Goal: Transaction & Acquisition: Purchase product/service

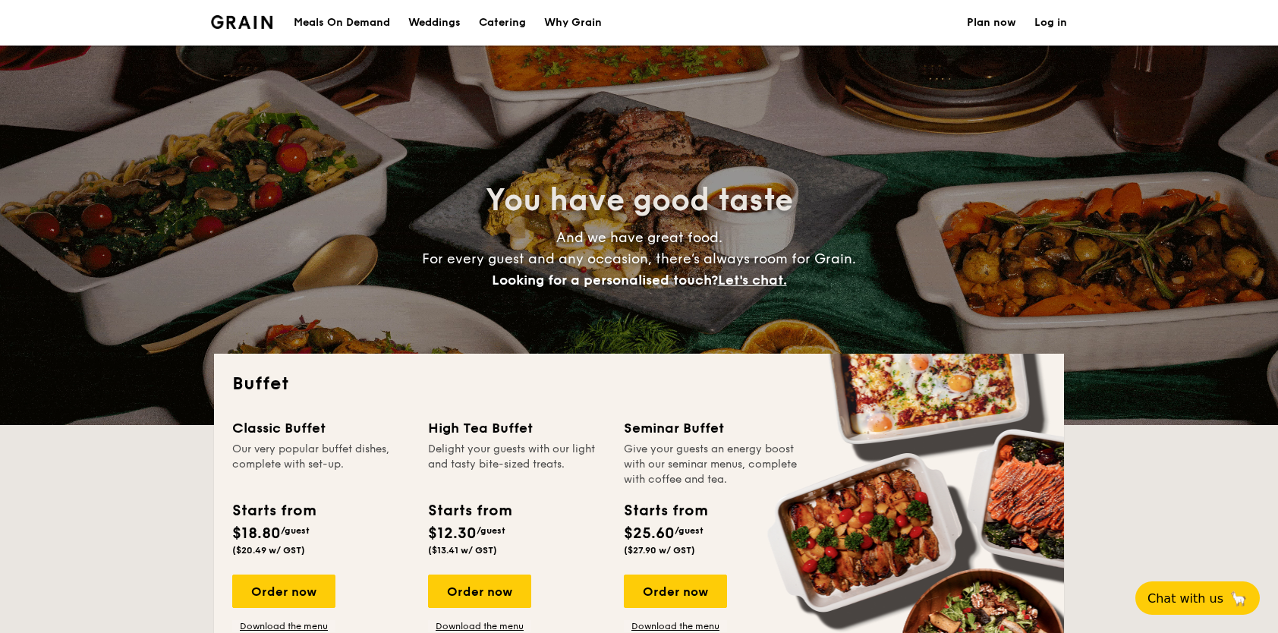
select select
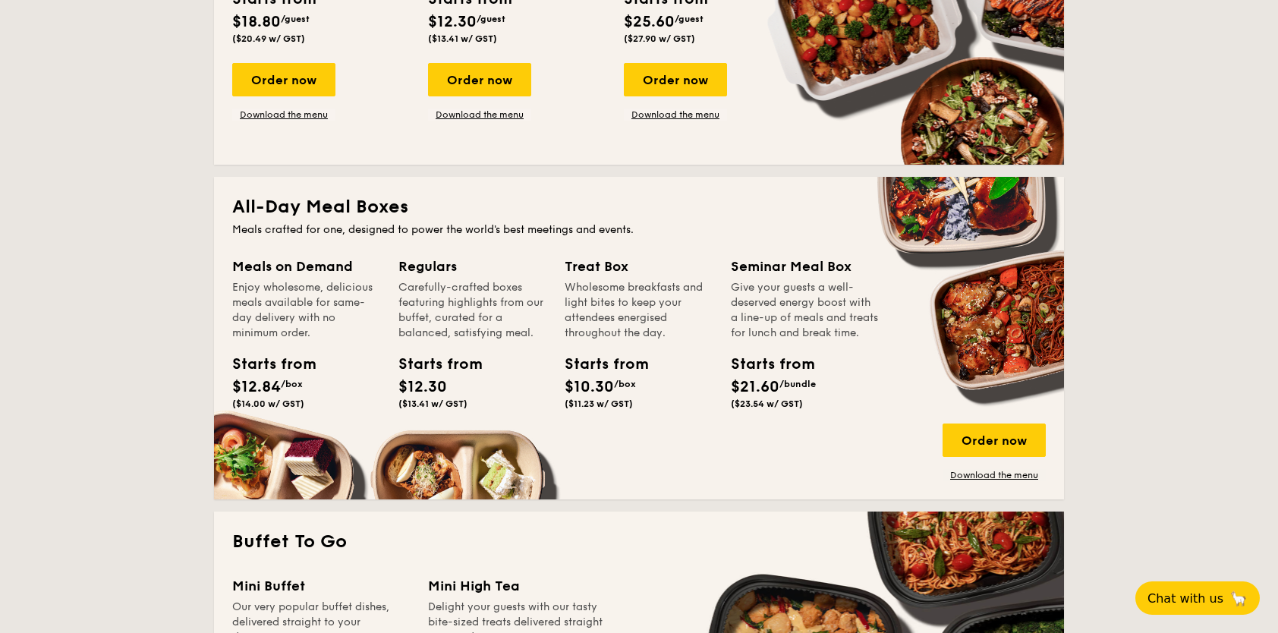
scroll to position [531, 0]
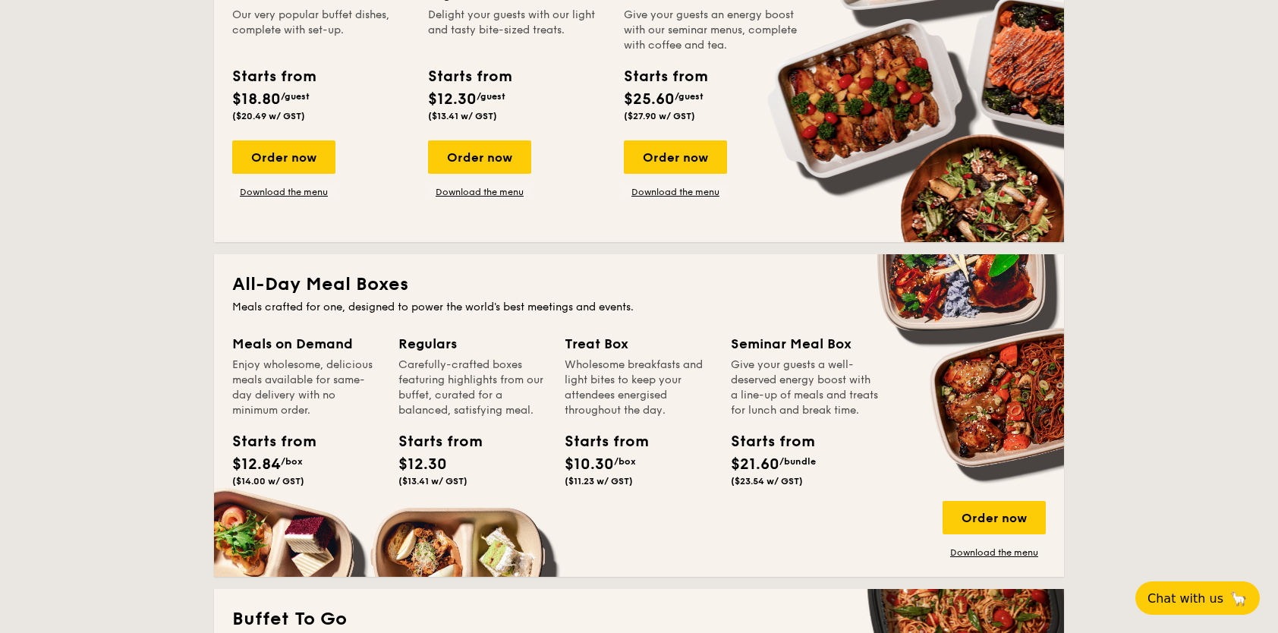
scroll to position [455, 0]
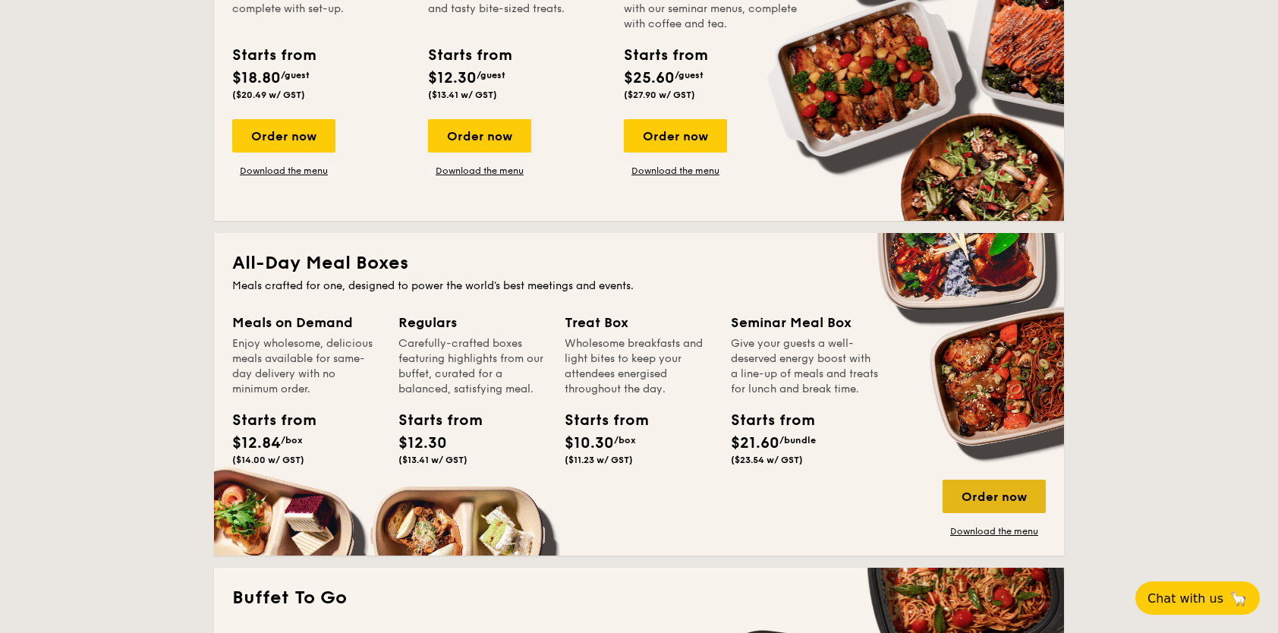
click at [1000, 492] on div "Order now" at bounding box center [994, 496] width 103 height 33
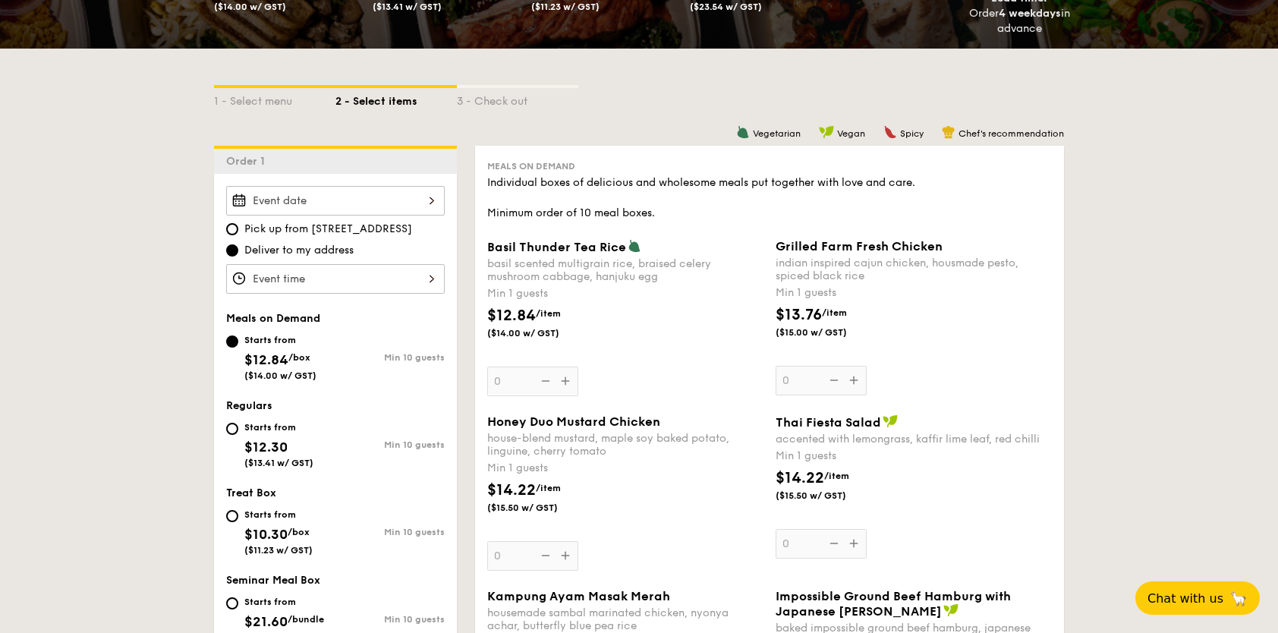
scroll to position [304, 0]
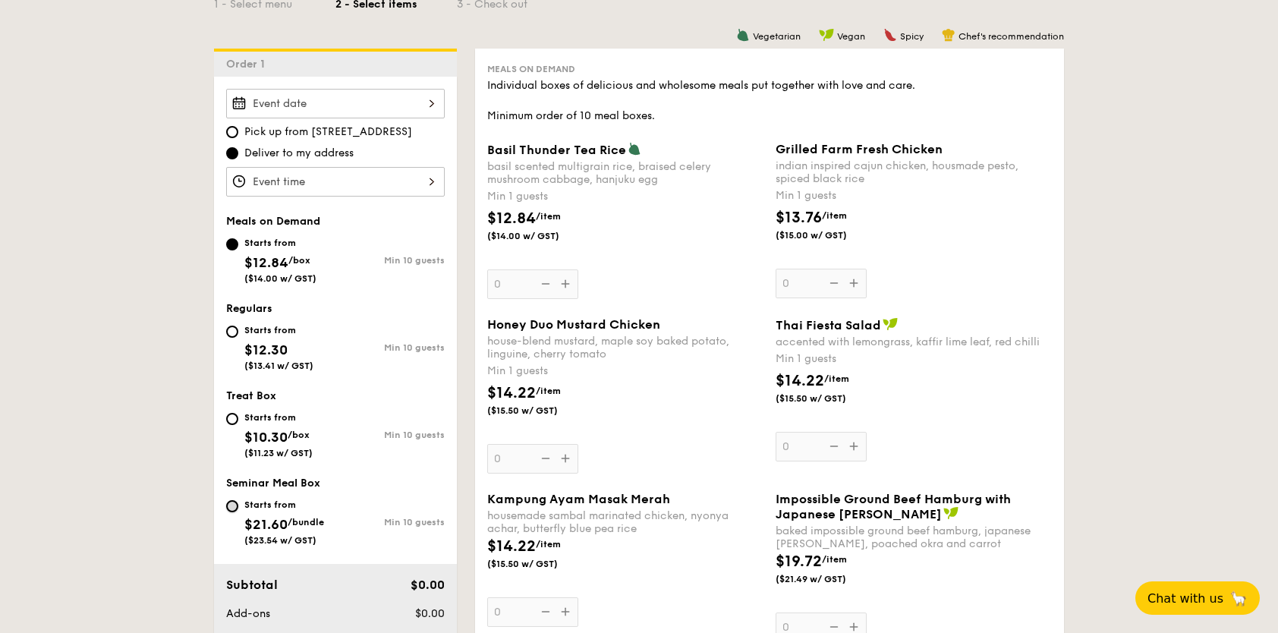
click at [237, 505] on input "Starts from $21.60 /bundle ($23.54 w/ GST) Min 10 guests" at bounding box center [232, 506] width 12 height 12
radio input "true"
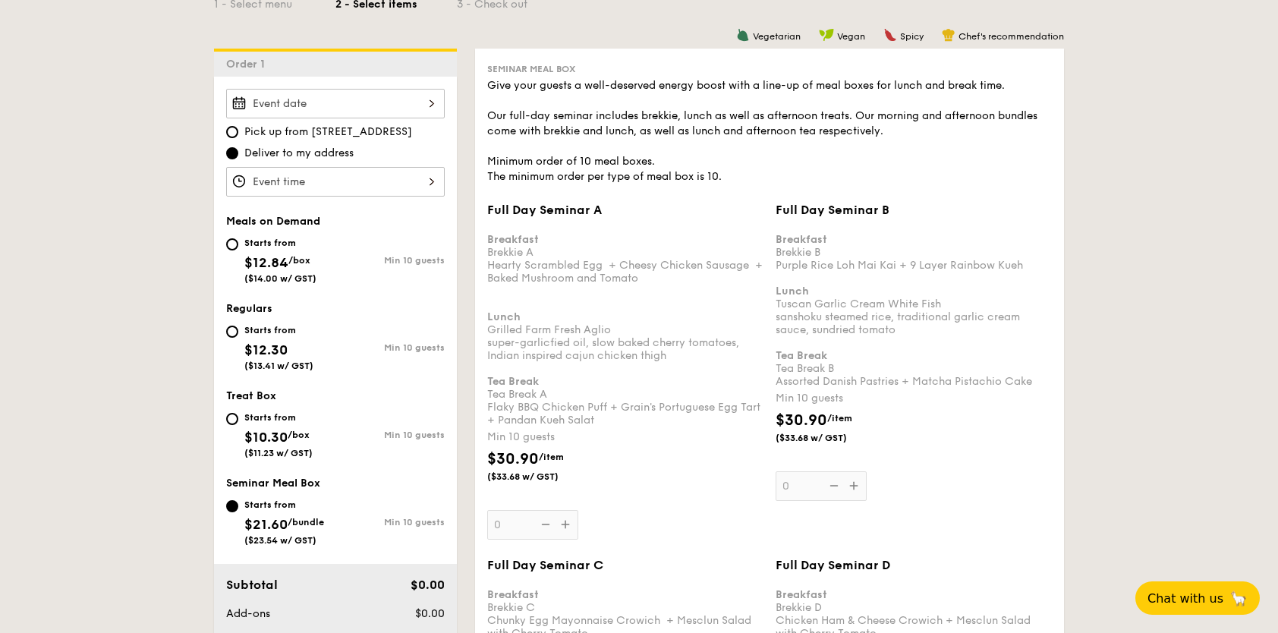
click at [260, 258] on span "$12.84" at bounding box center [266, 262] width 44 height 17
click at [238, 250] on input "Starts from $12.84 /box ($14.00 w/ GST) Min 10 guests" at bounding box center [232, 244] width 12 height 12
radio input "true"
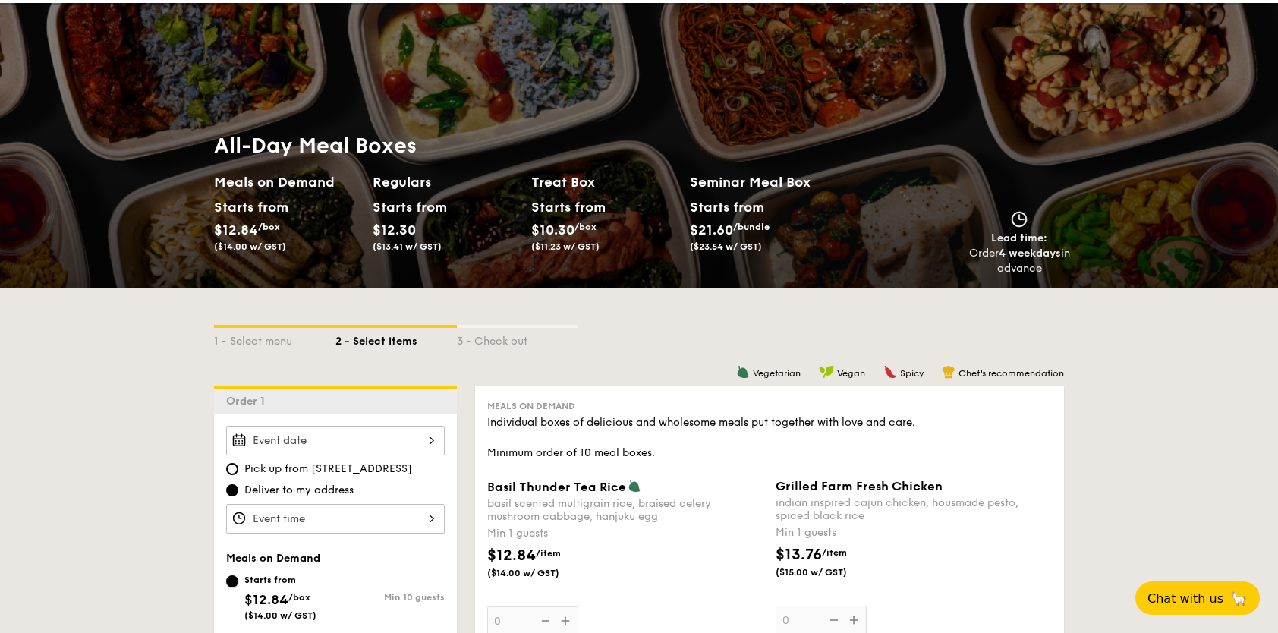
scroll to position [0, 0]
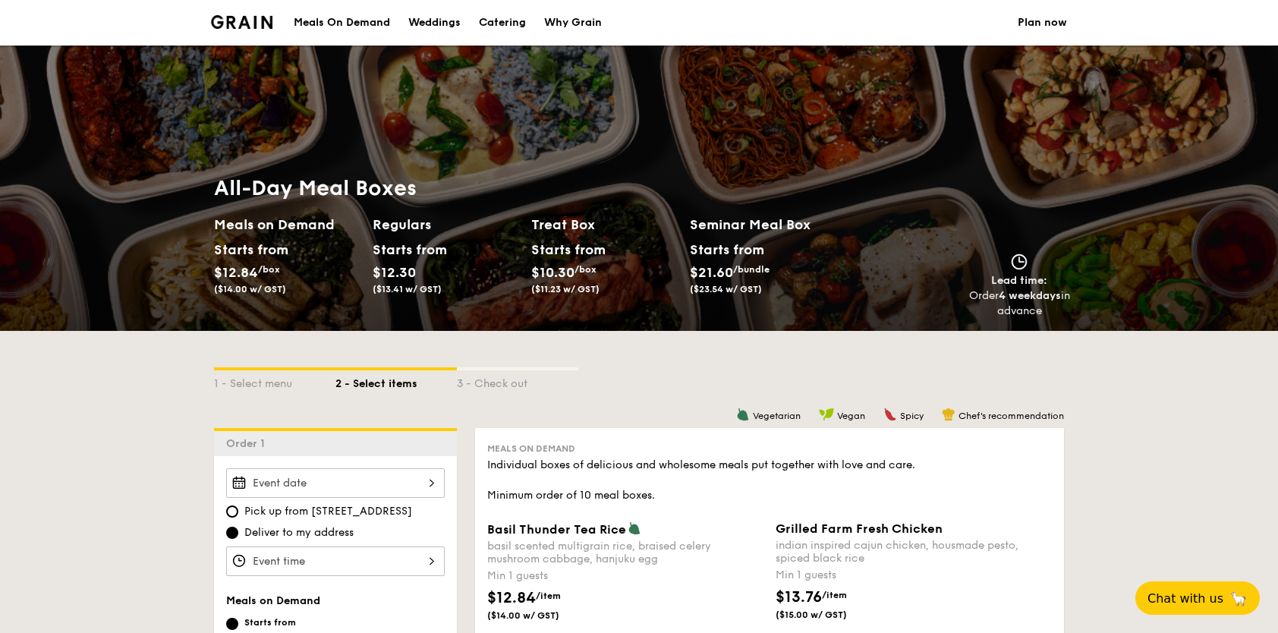
click at [359, 18] on div "Meals On Demand" at bounding box center [342, 23] width 96 height 46
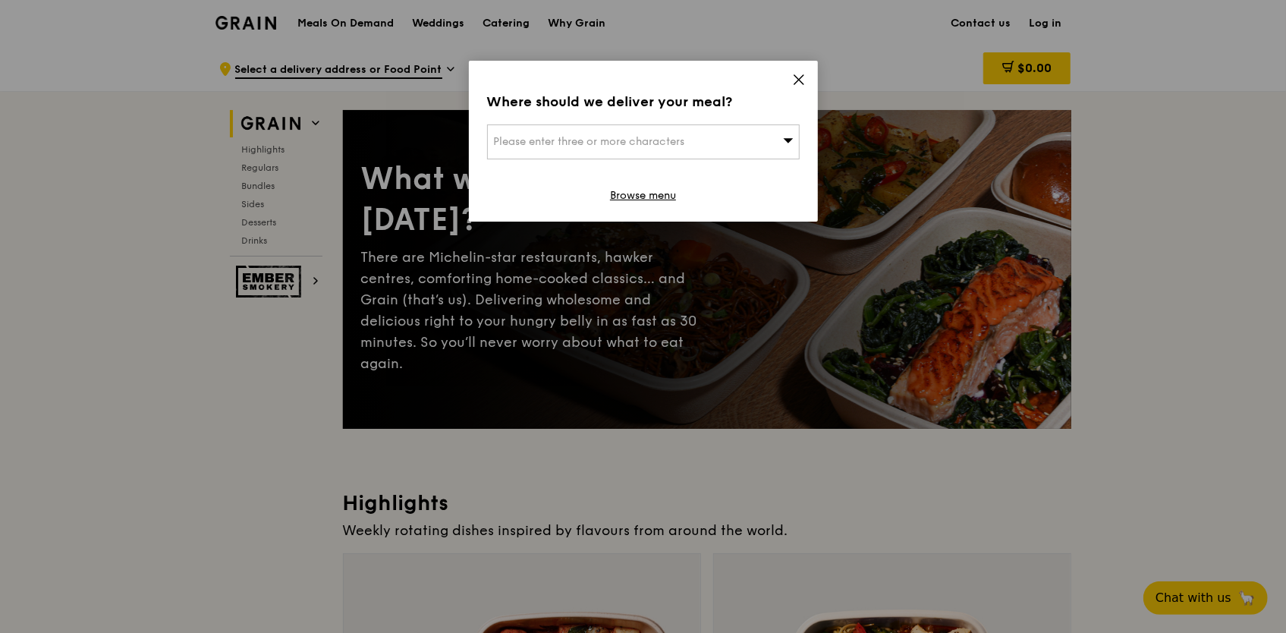
click at [794, 78] on icon at bounding box center [799, 80] width 14 height 14
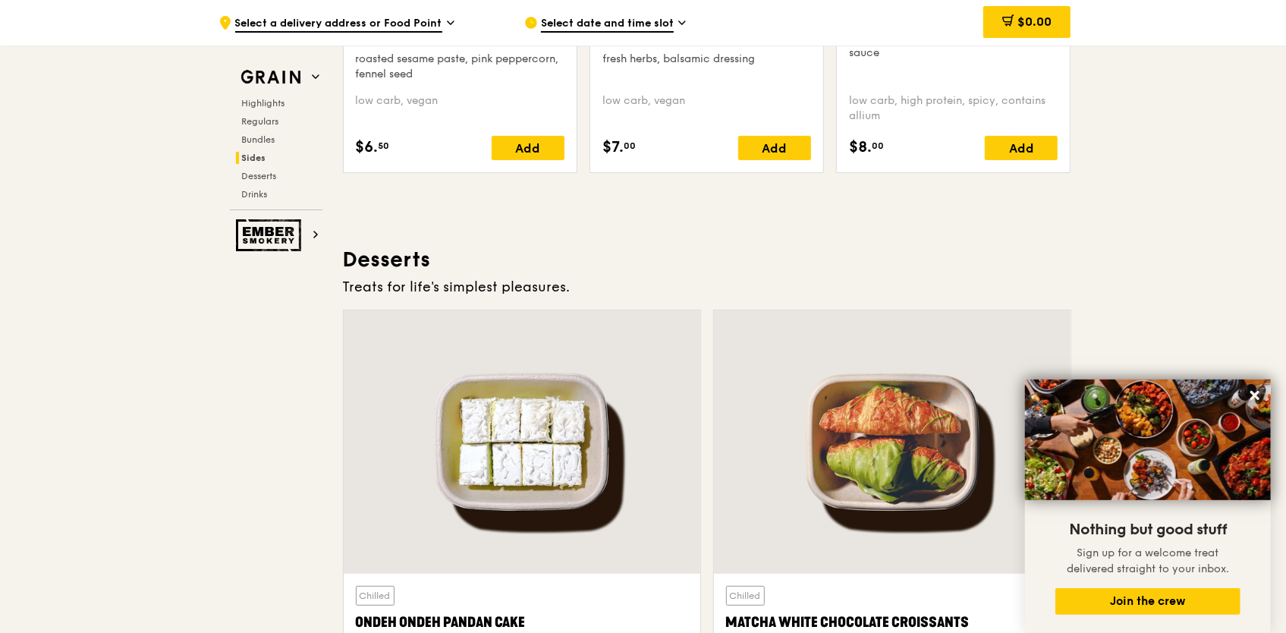
scroll to position [4442, 0]
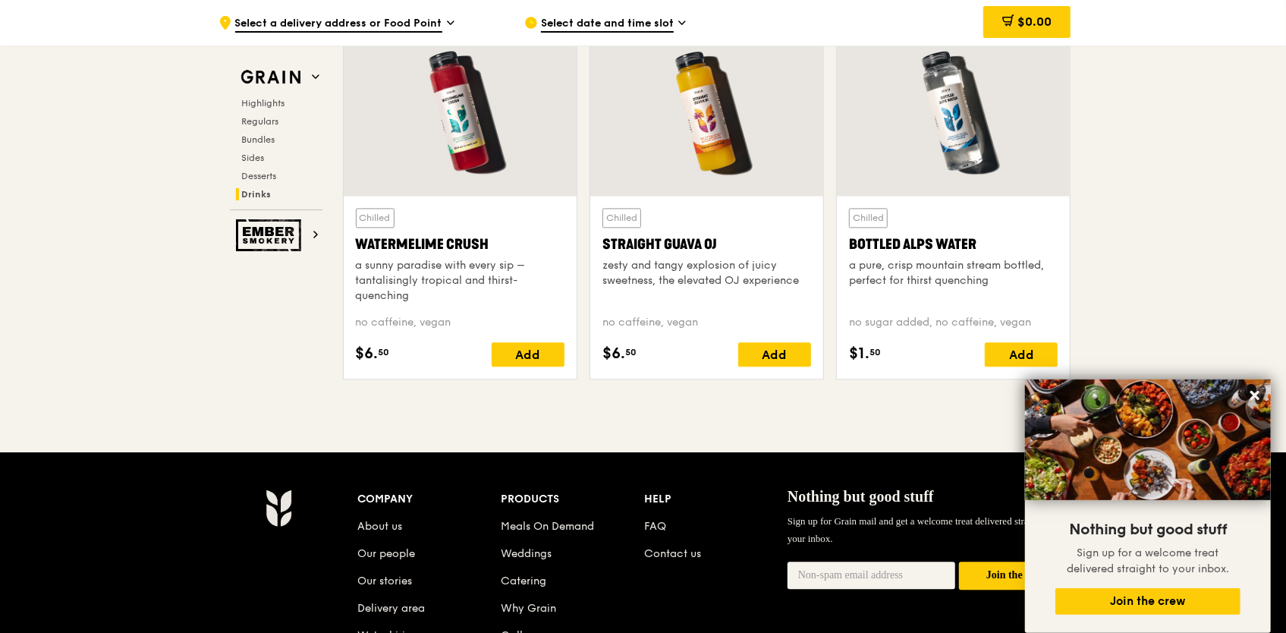
scroll to position [6263, 0]
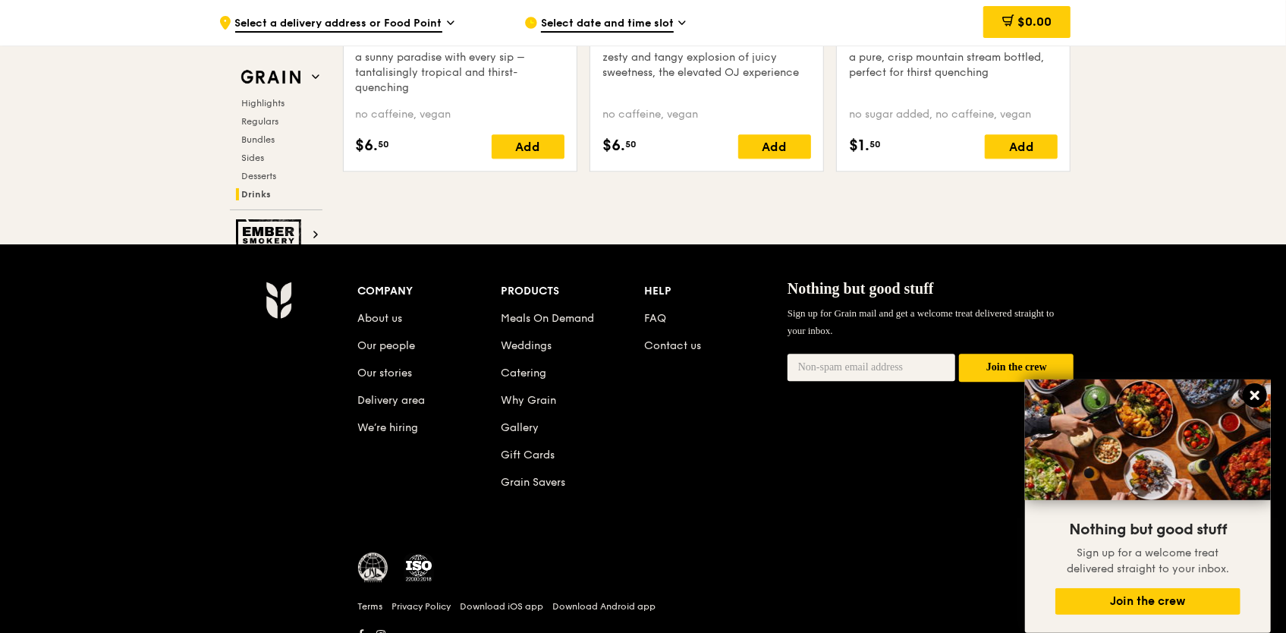
click at [1257, 396] on icon at bounding box center [1255, 395] width 9 height 9
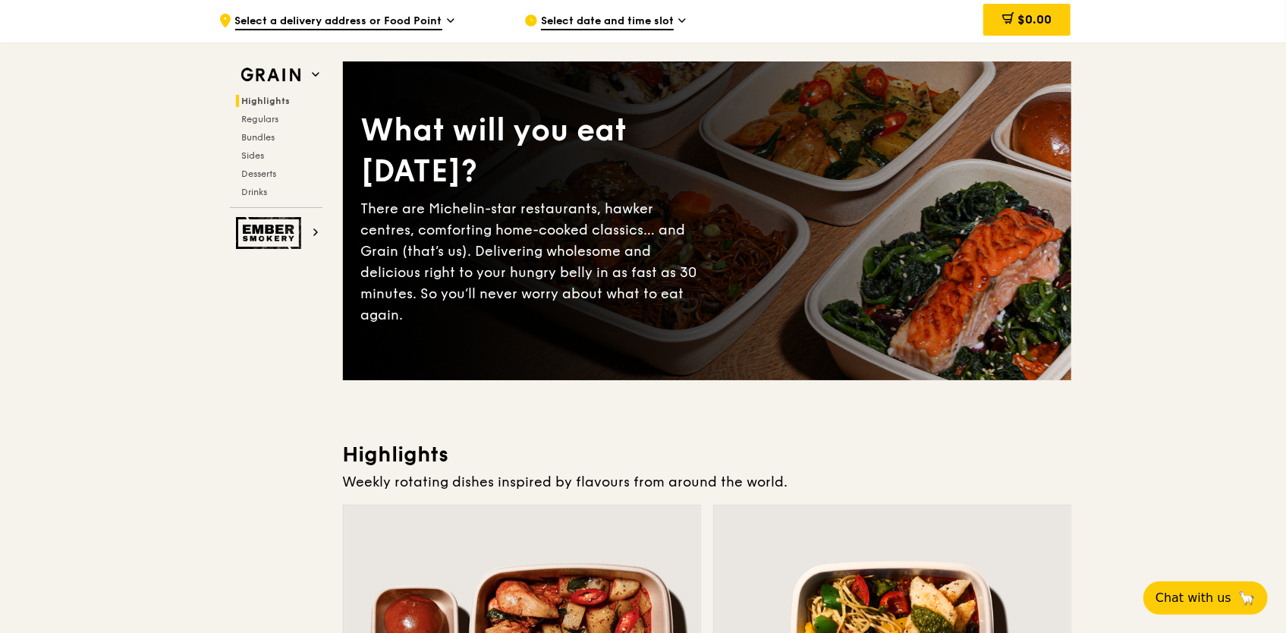
scroll to position [0, 0]
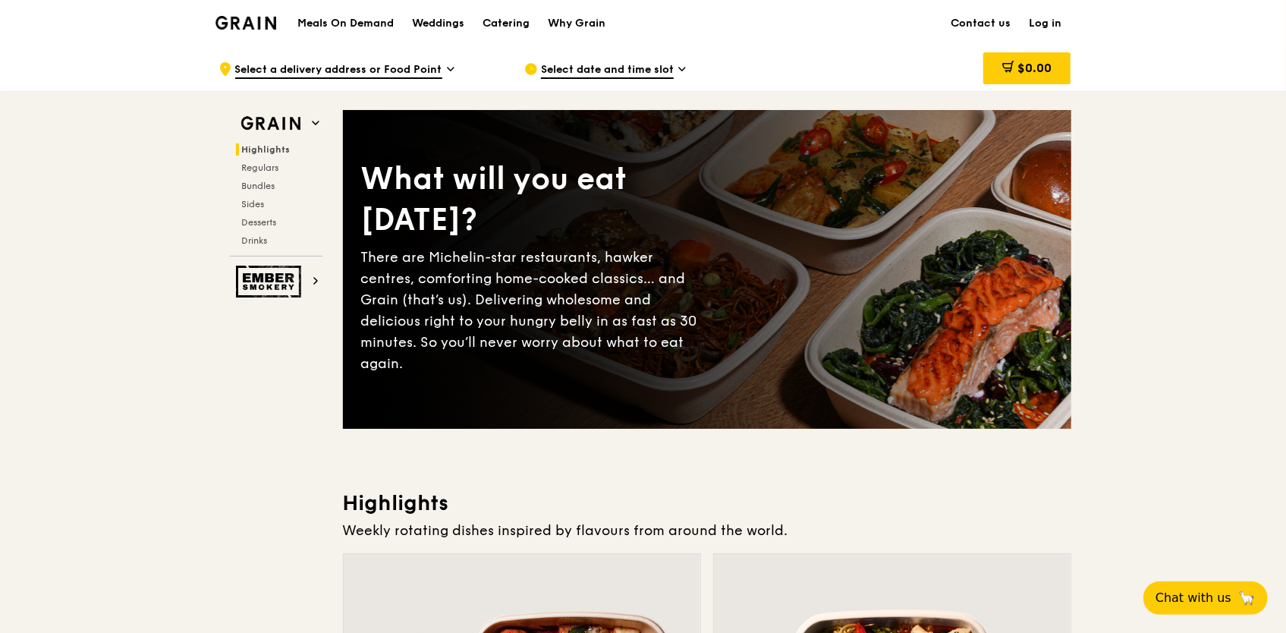
click at [244, 17] on img at bounding box center [246, 23] width 61 height 14
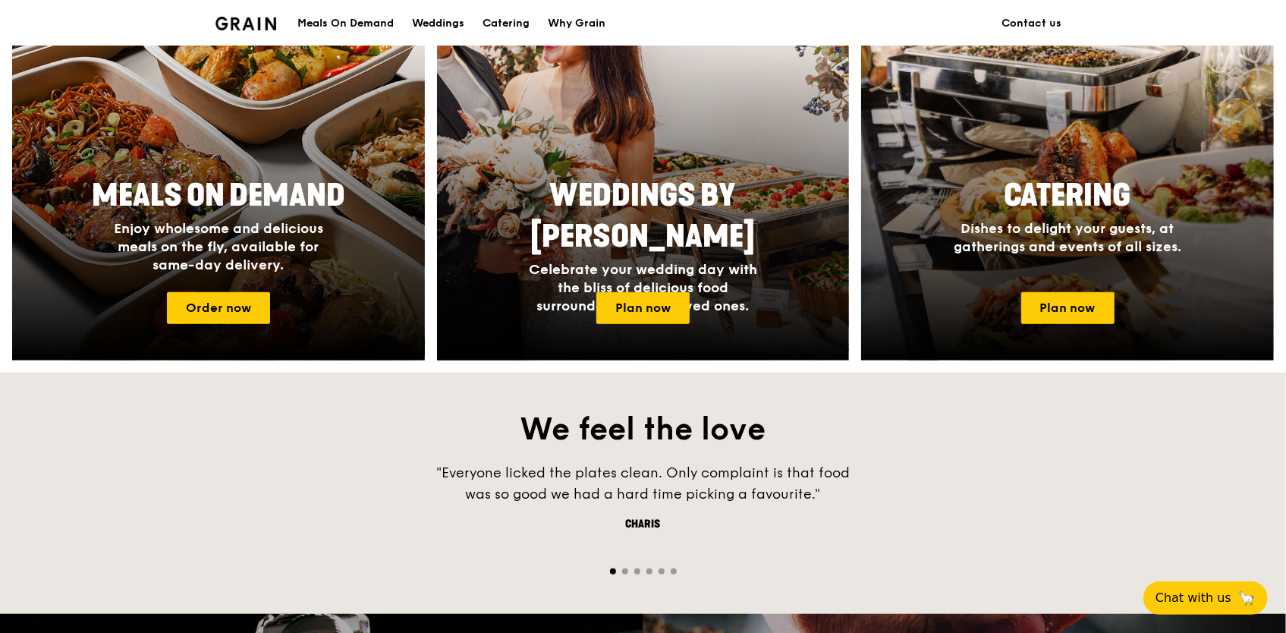
scroll to position [607, 0]
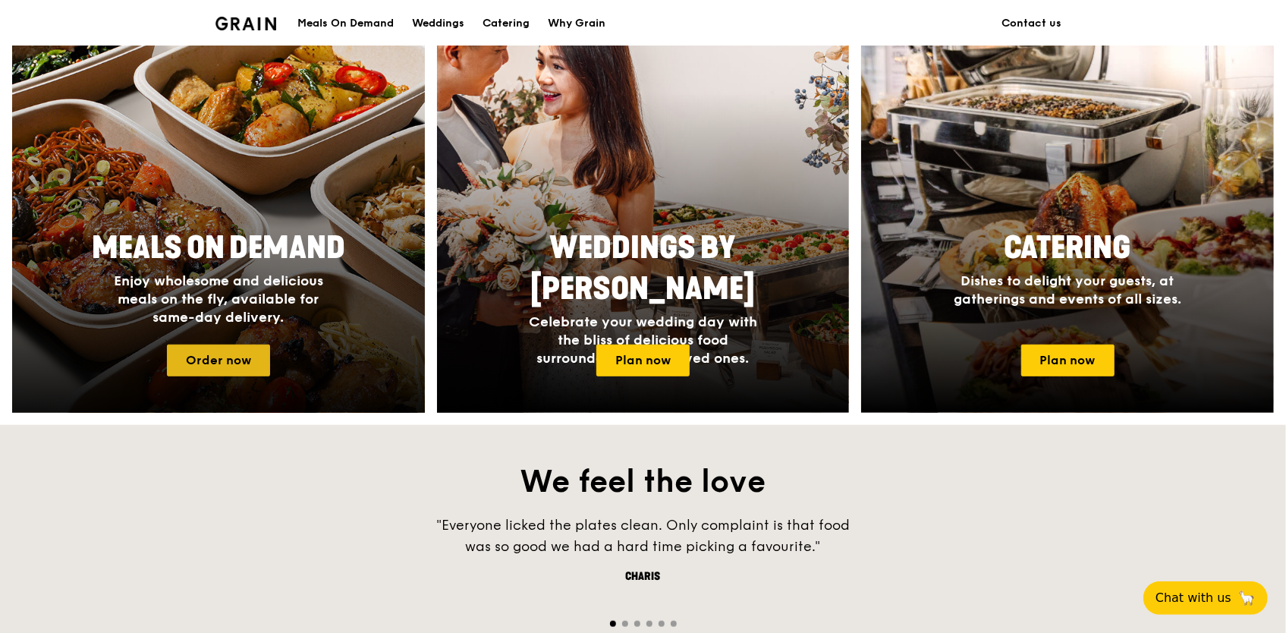
click at [241, 348] on link "Order now" at bounding box center [218, 361] width 103 height 32
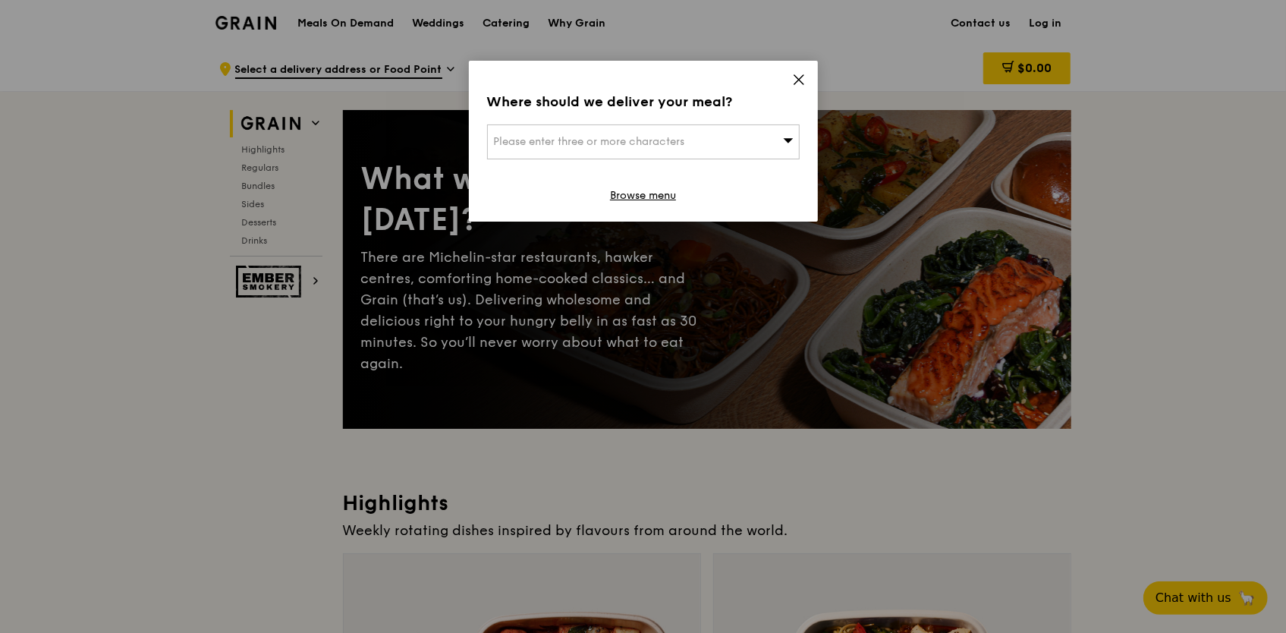
click at [677, 140] on span "Please enter three or more characters" at bounding box center [589, 141] width 191 height 13
click at [631, 140] on input "search" at bounding box center [643, 141] width 311 height 33
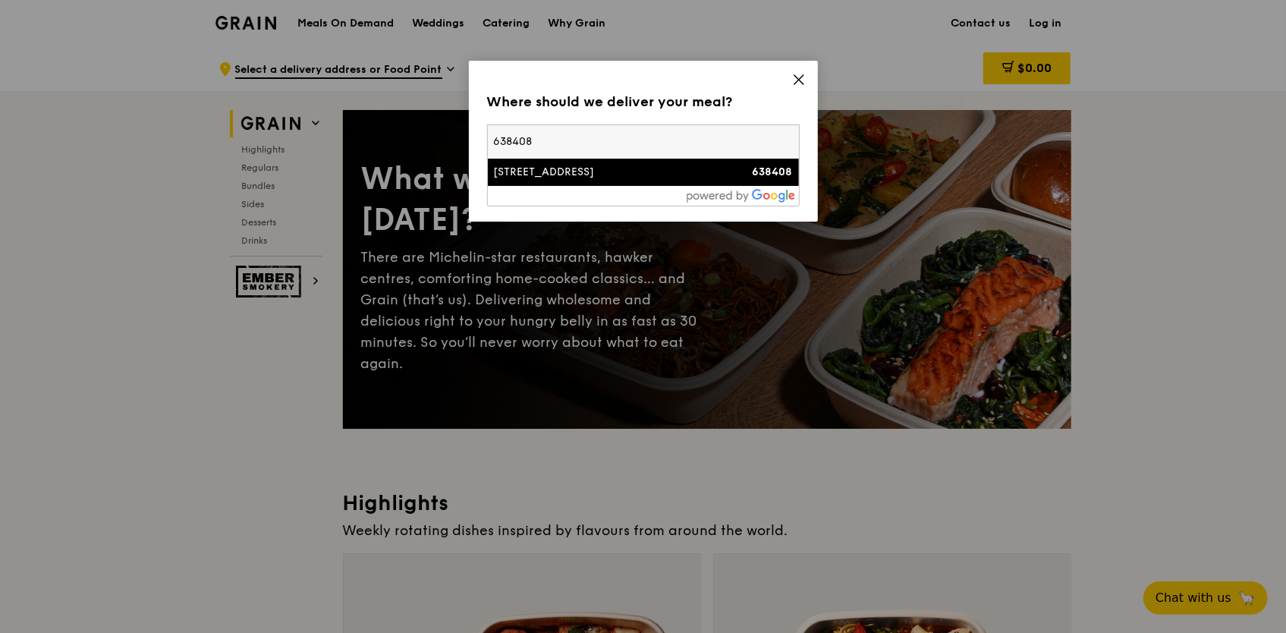
type input "638408"
click at [566, 168] on div "50 Tuas West Drive" at bounding box center [606, 172] width 225 height 15
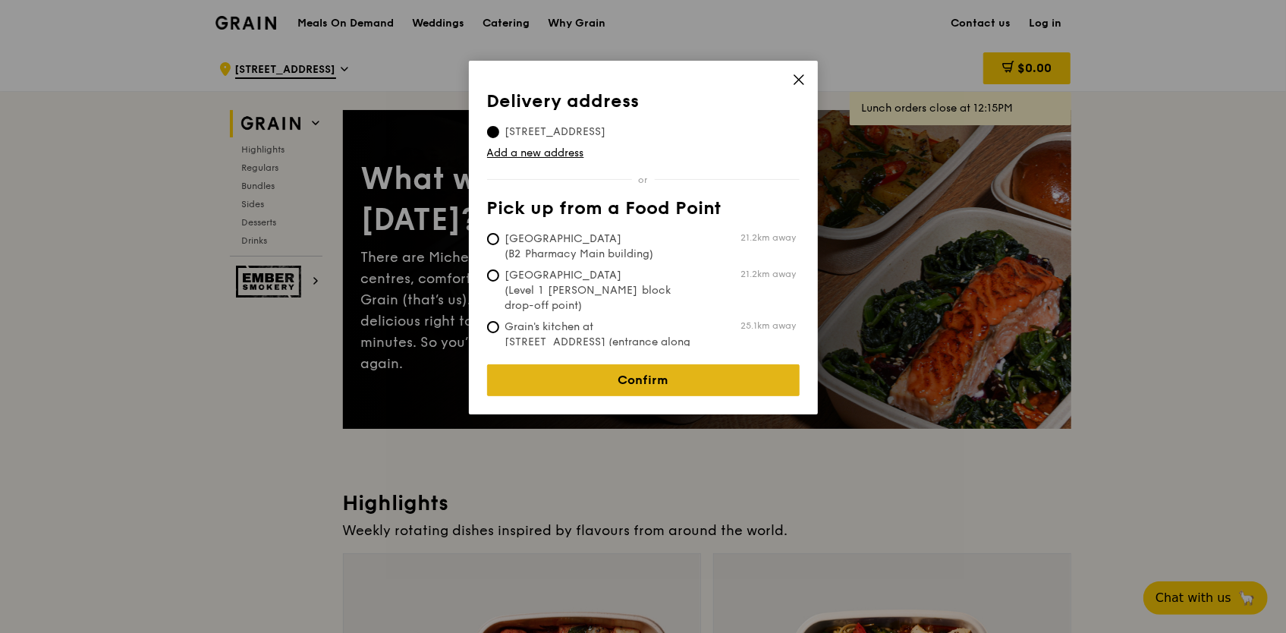
click at [677, 371] on link "Confirm" at bounding box center [643, 380] width 313 height 32
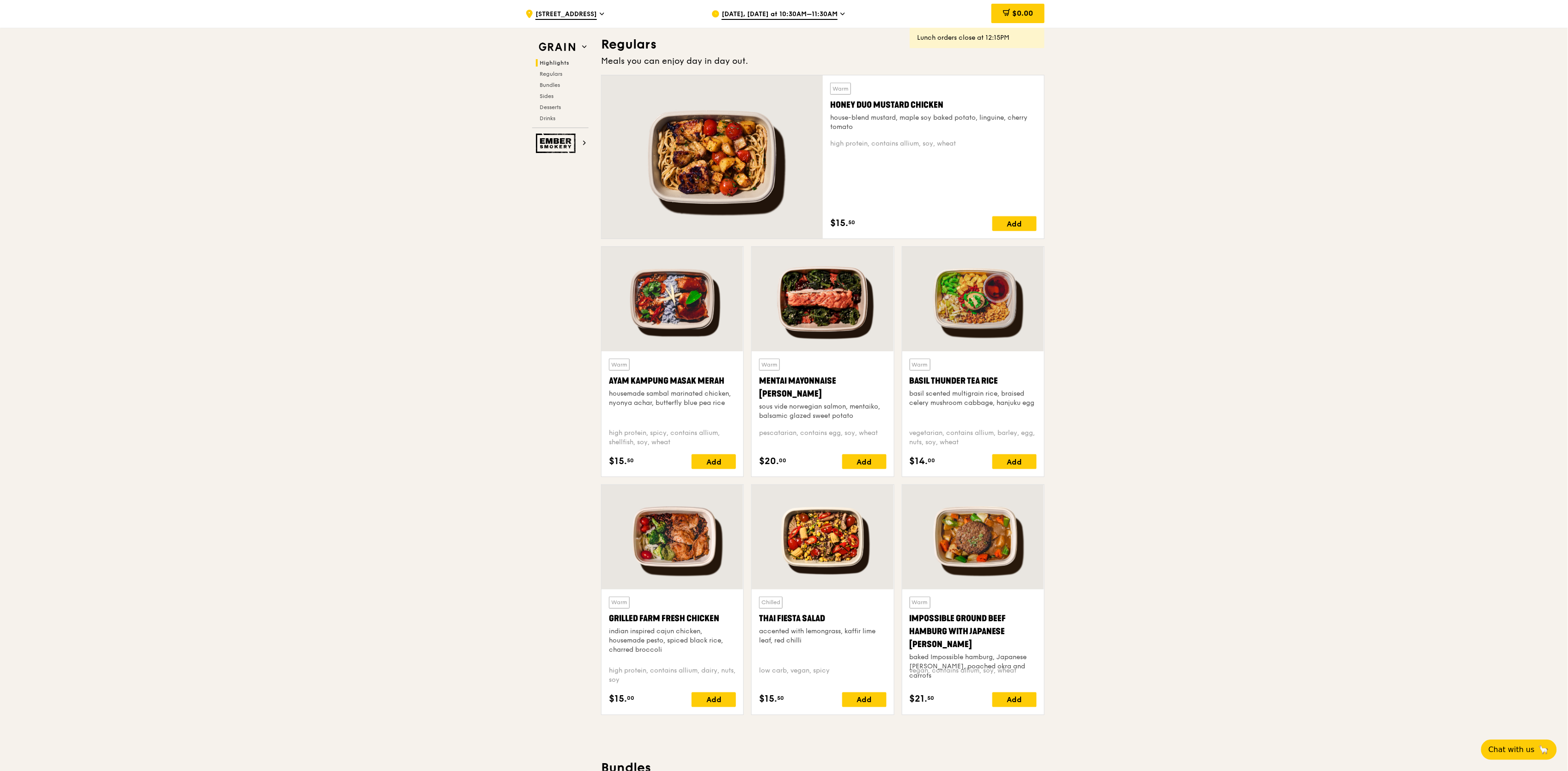
scroll to position [592, 0]
